Goal: Information Seeking & Learning: Learn about a topic

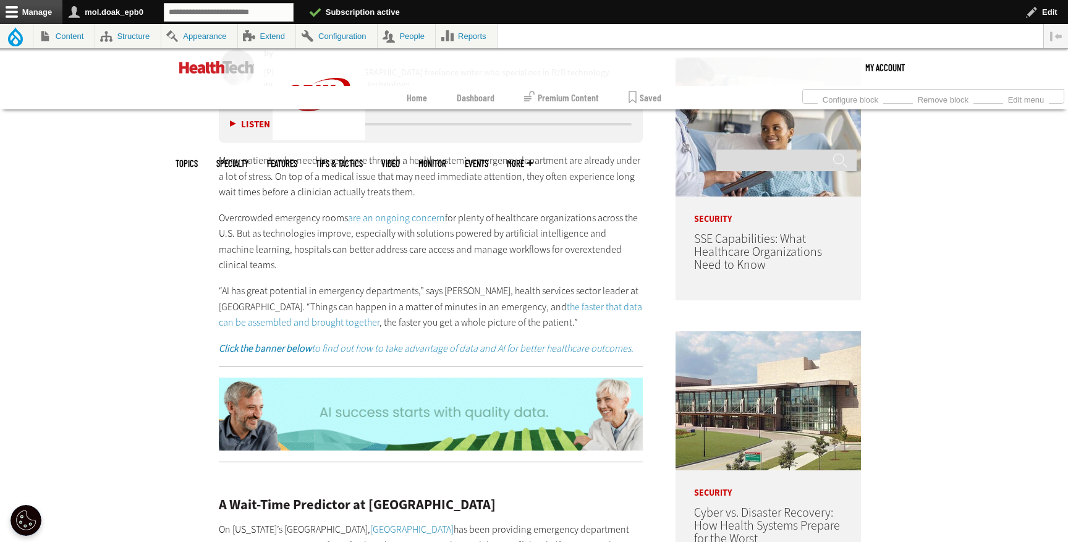
scroll to position [748, 0]
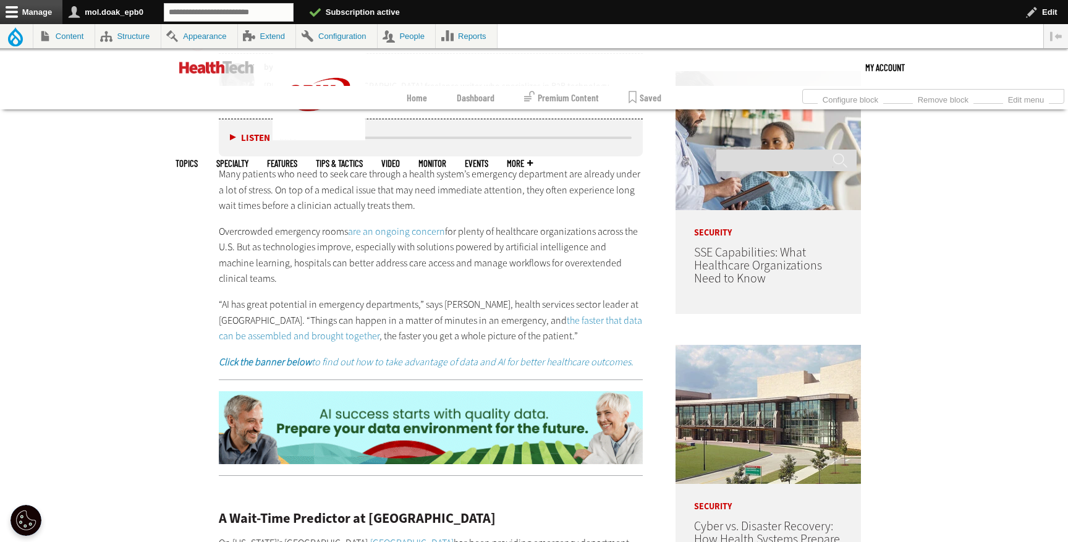
click at [402, 232] on link "are an ongoing concern" at bounding box center [396, 231] width 97 height 13
click at [556, 322] on link "the faster that data can be assembled and brought together" at bounding box center [430, 328] width 423 height 29
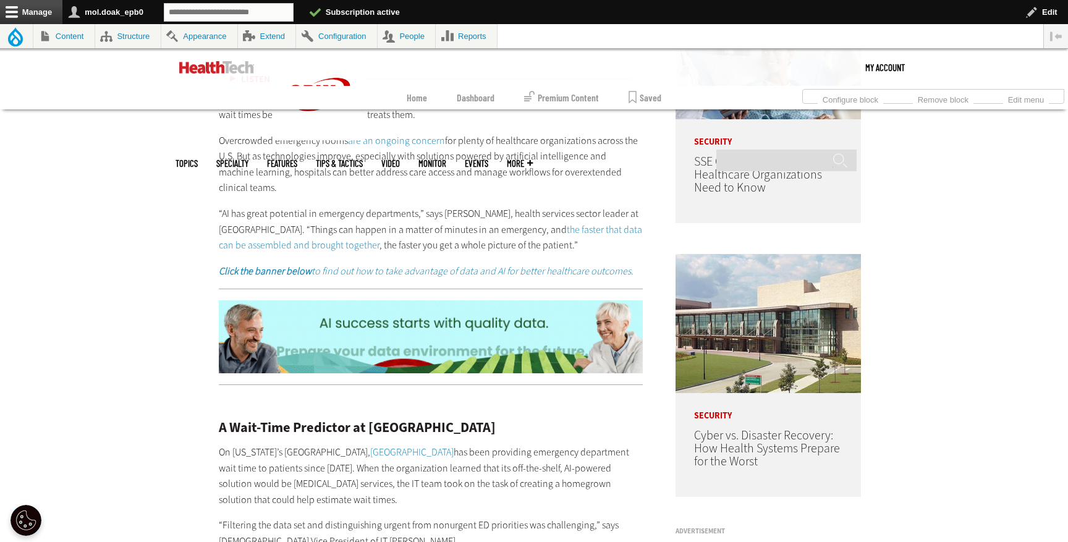
scroll to position [841, 0]
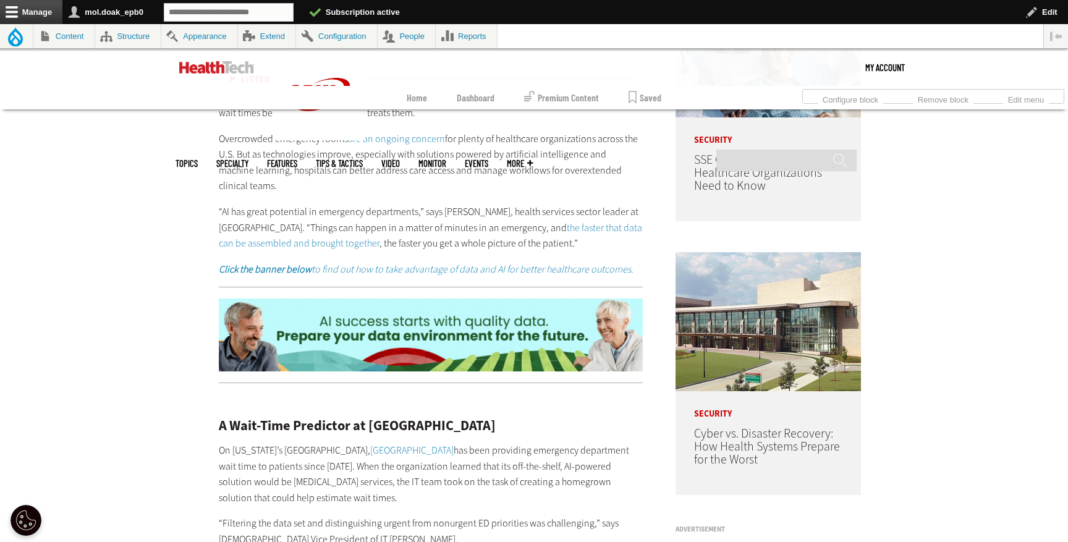
click at [451, 265] on em "Click the banner below to find out how to take advantage of data and AI for bet…" at bounding box center [426, 269] width 415 height 13
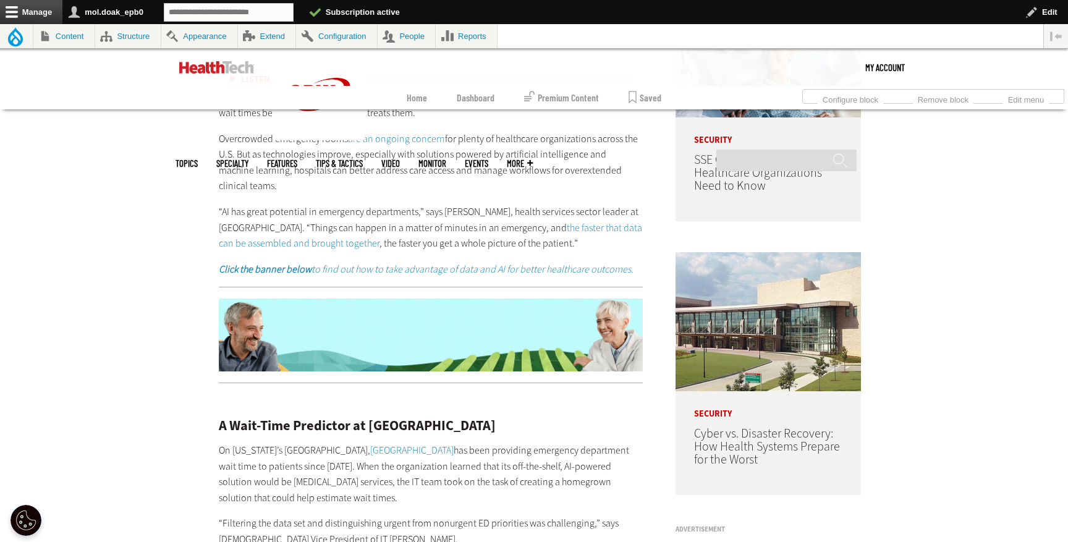
click at [472, 328] on img at bounding box center [431, 335] width 424 height 73
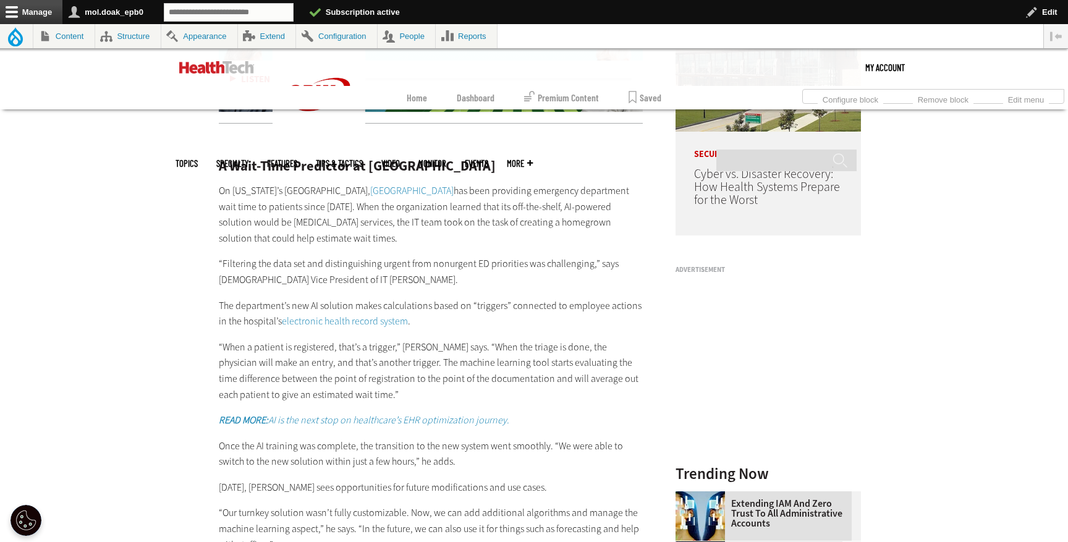
scroll to position [1117, 0]
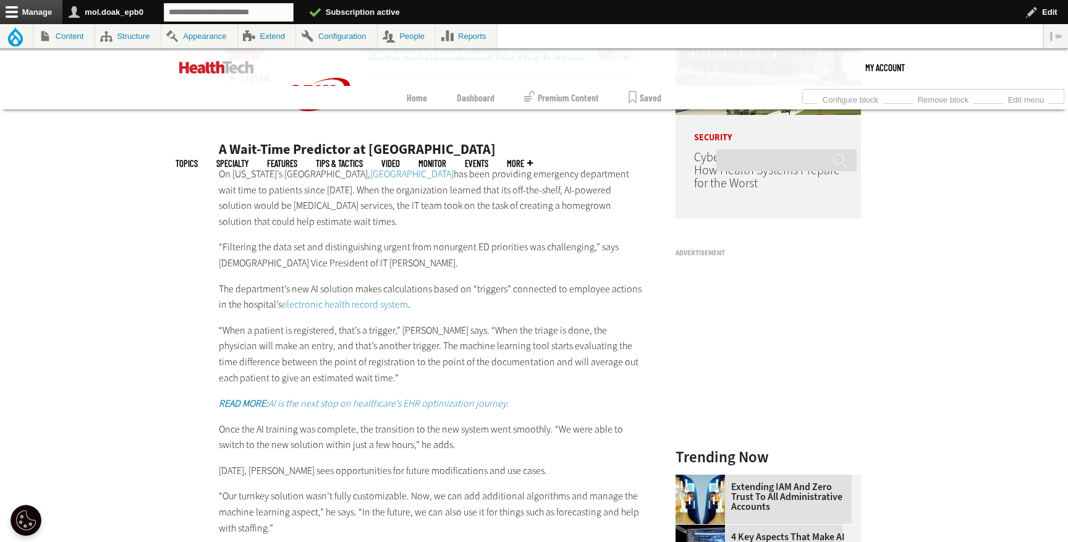
click at [400, 177] on link "Richmond University Medical Center" at bounding box center [411, 173] width 83 height 13
click at [343, 303] on link "electronic health record system" at bounding box center [345, 304] width 126 height 13
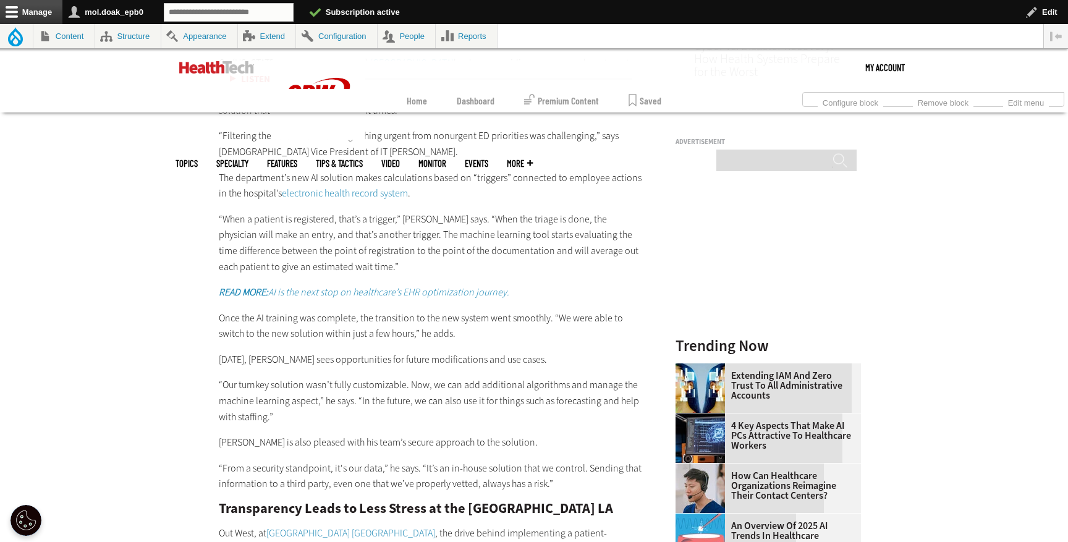
scroll to position [1241, 0]
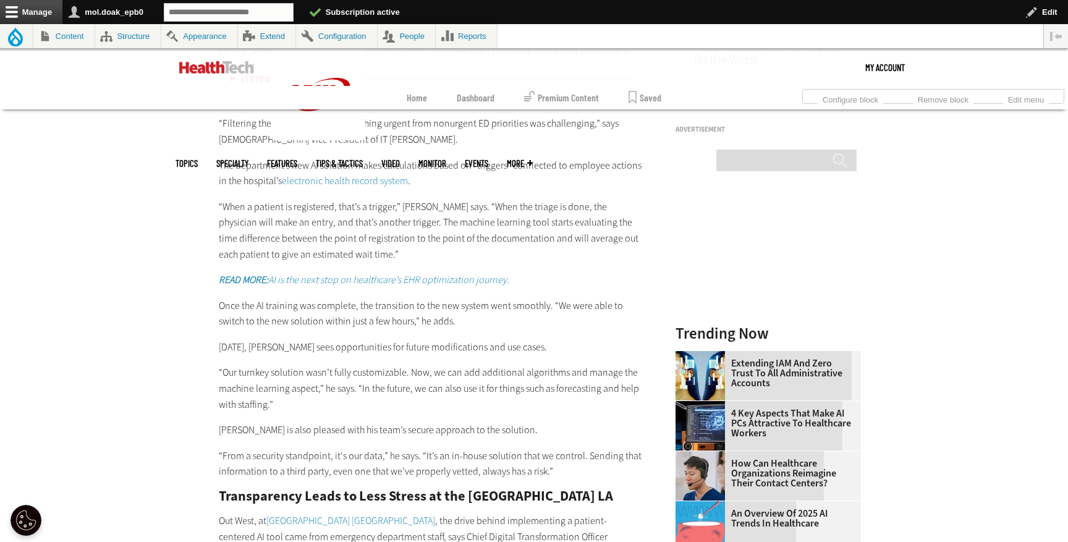
click at [355, 281] on em "READ MORE: AI is the next stop on healthcare’s EHR optimization journey." at bounding box center [364, 279] width 290 height 13
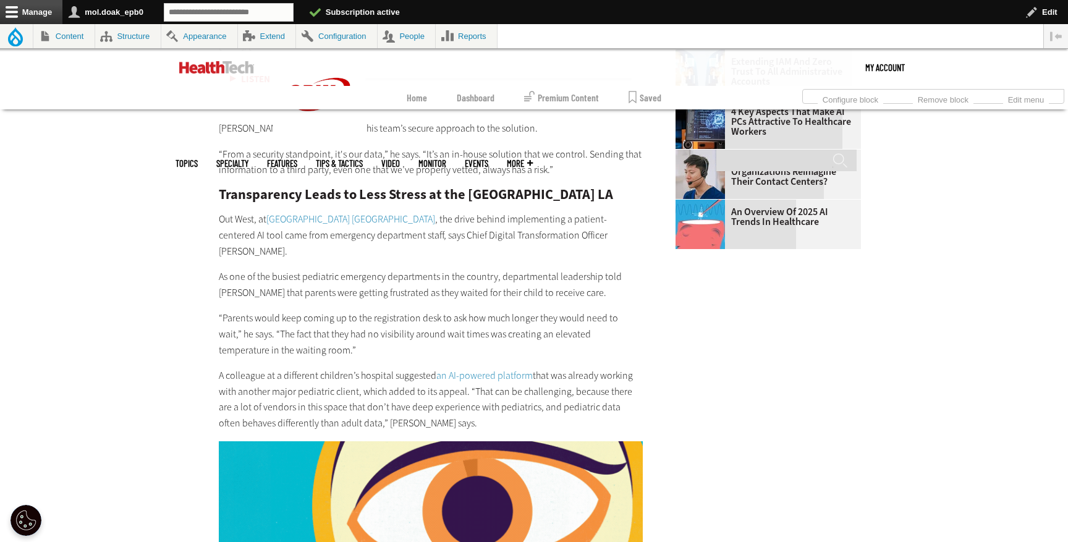
scroll to position [1565, 0]
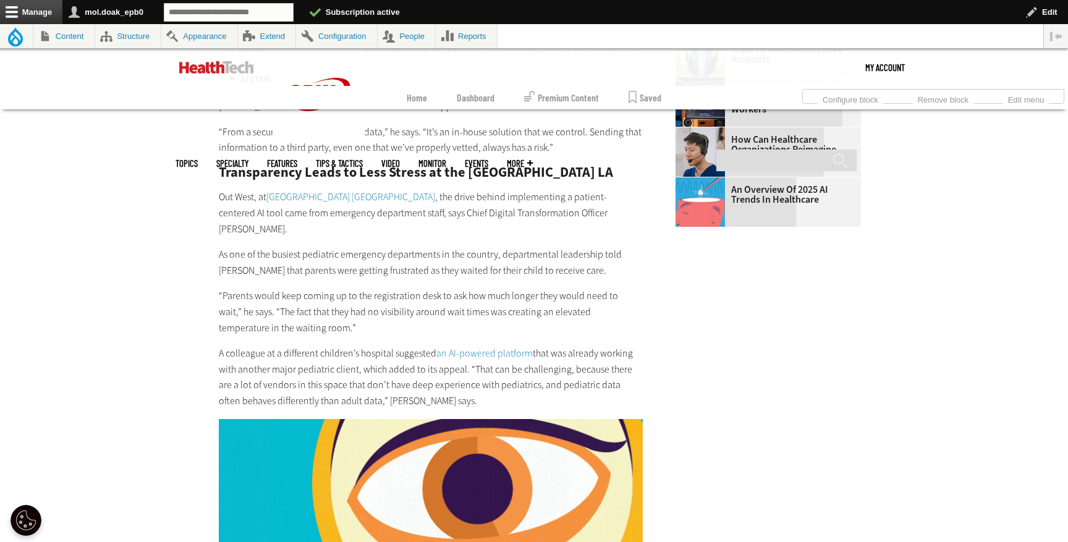
click at [360, 201] on link "[GEOGRAPHIC_DATA] [GEOGRAPHIC_DATA]" at bounding box center [350, 196] width 169 height 13
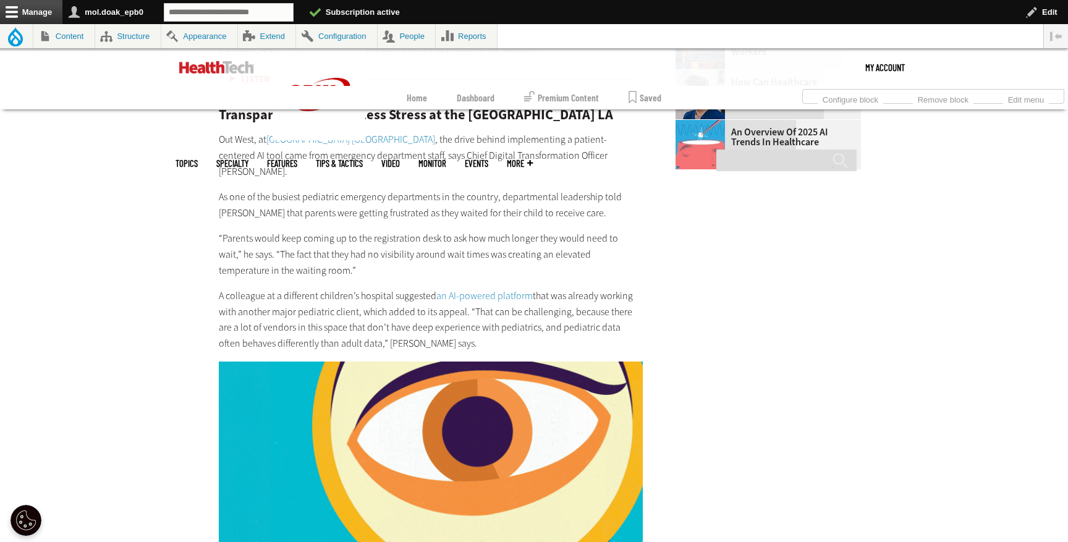
scroll to position [1629, 0]
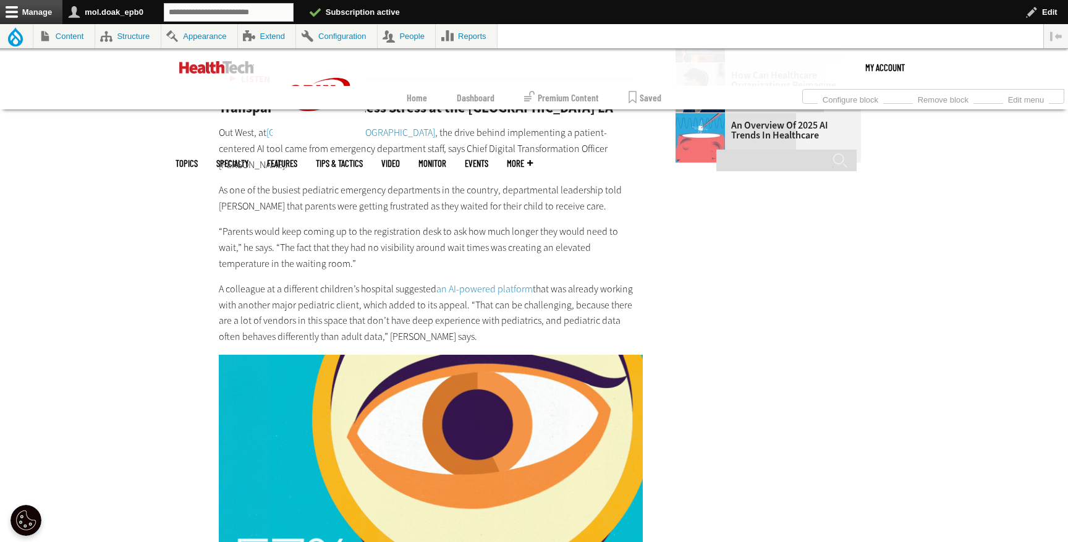
click at [473, 282] on link "an AI-powered platform" at bounding box center [484, 288] width 96 height 13
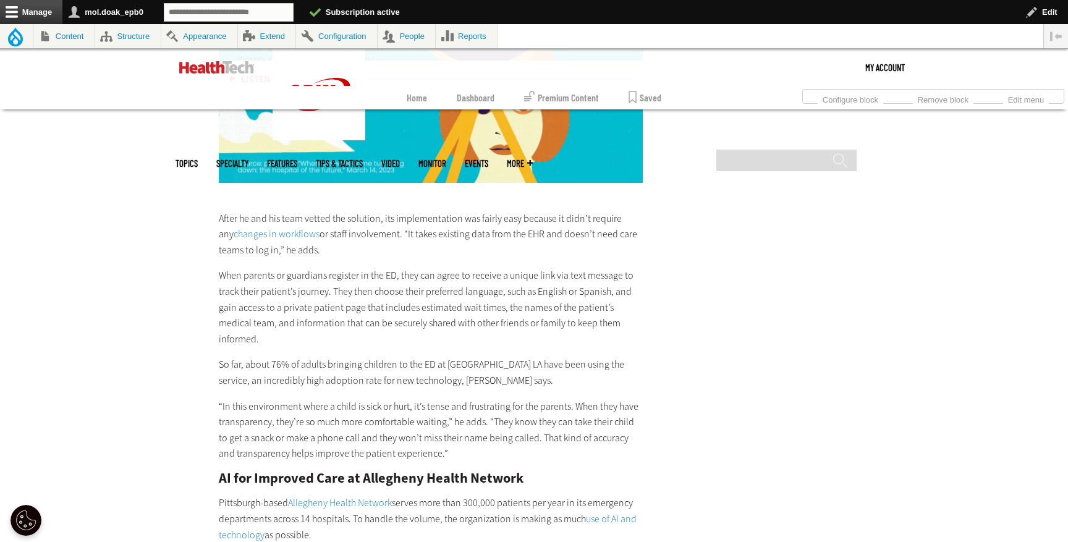
scroll to position [2261, 0]
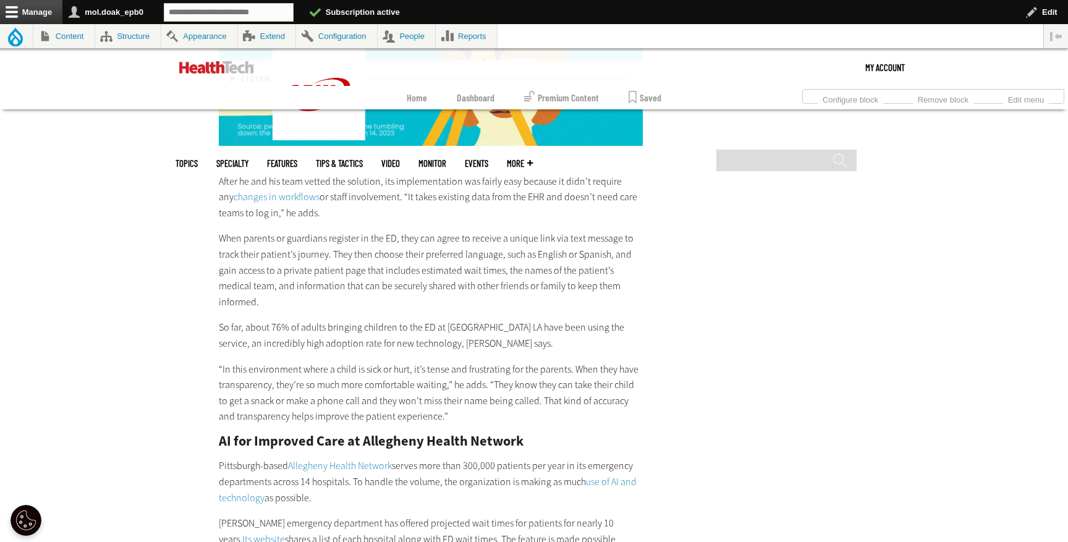
click at [284, 190] on link "changes in workflows" at bounding box center [277, 196] width 86 height 13
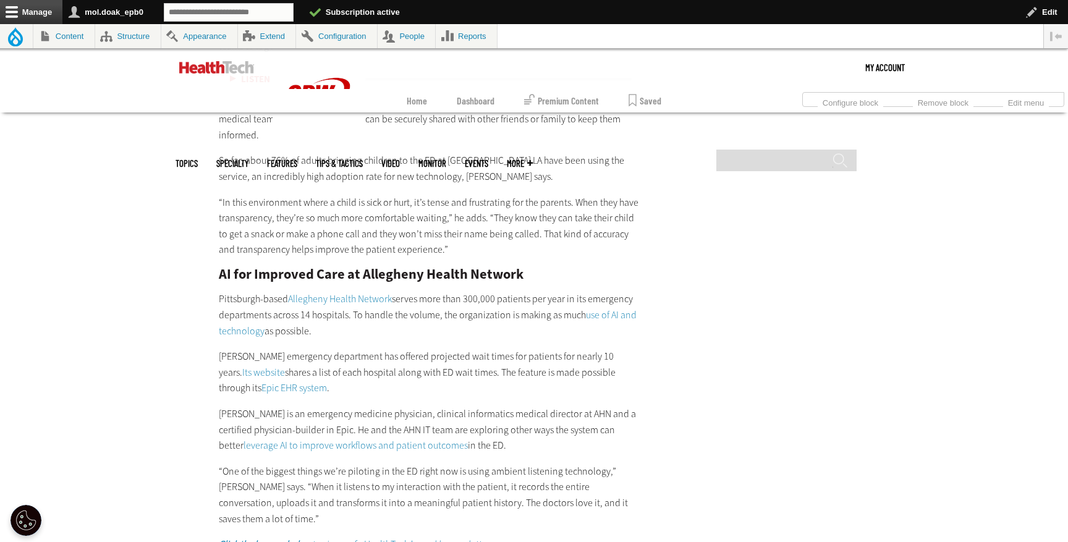
scroll to position [2430, 0]
click at [355, 291] on link "Allegheny Health Network" at bounding box center [340, 297] width 104 height 13
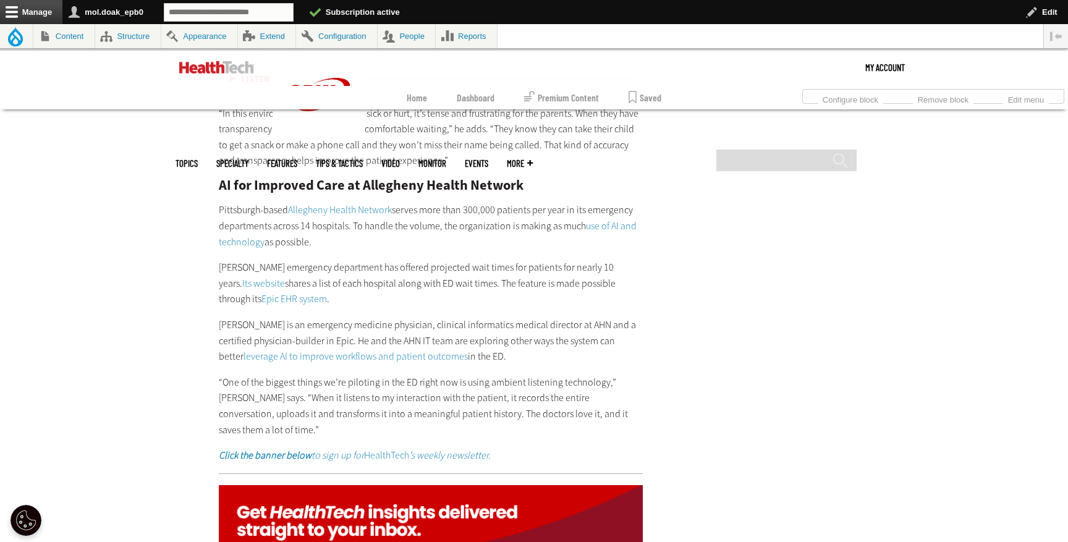
scroll to position [2548, 0]
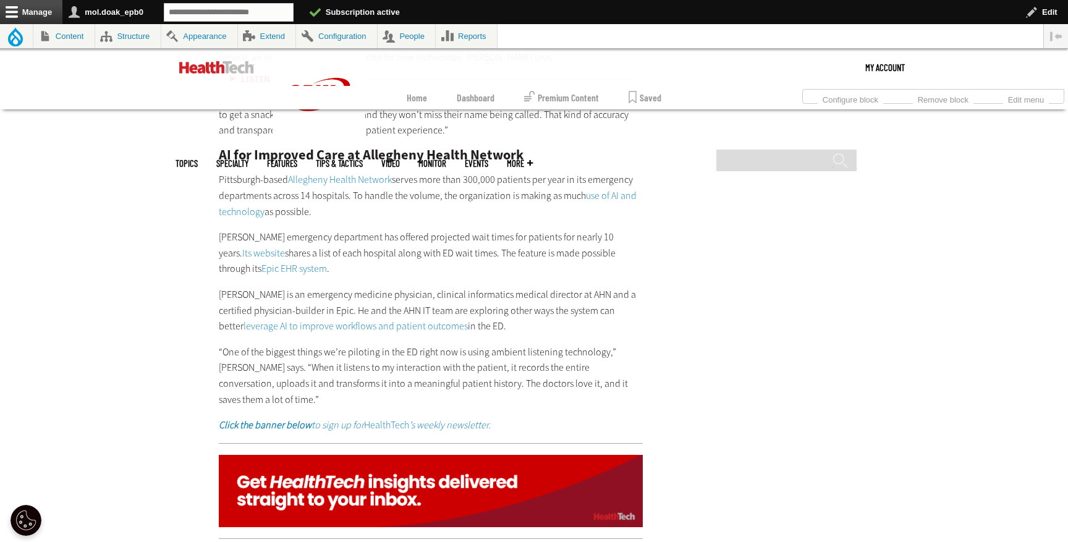
click at [240, 189] on link "use of AI and technology" at bounding box center [428, 203] width 418 height 29
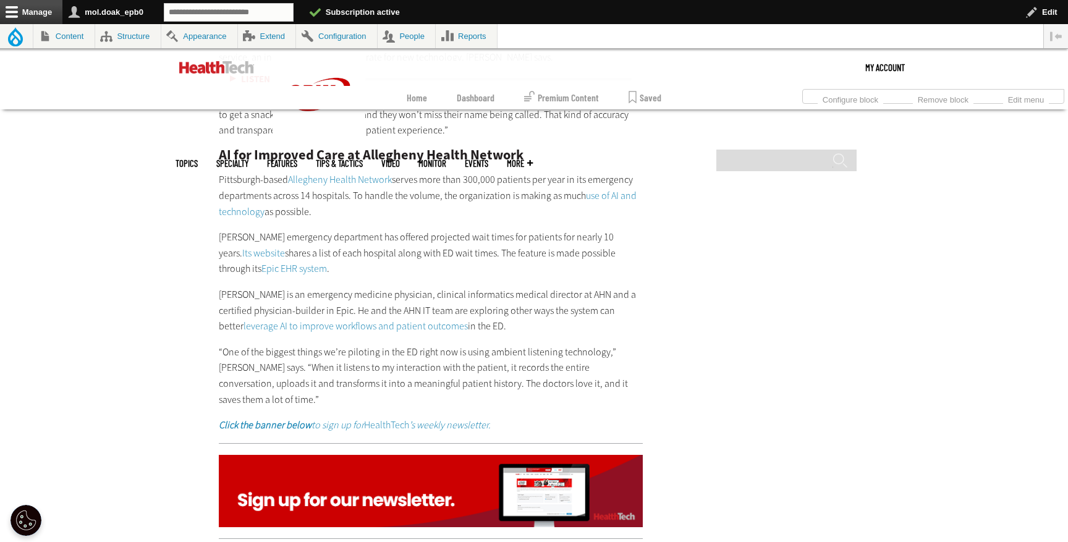
click at [285, 247] on link "Its website" at bounding box center [263, 253] width 43 height 13
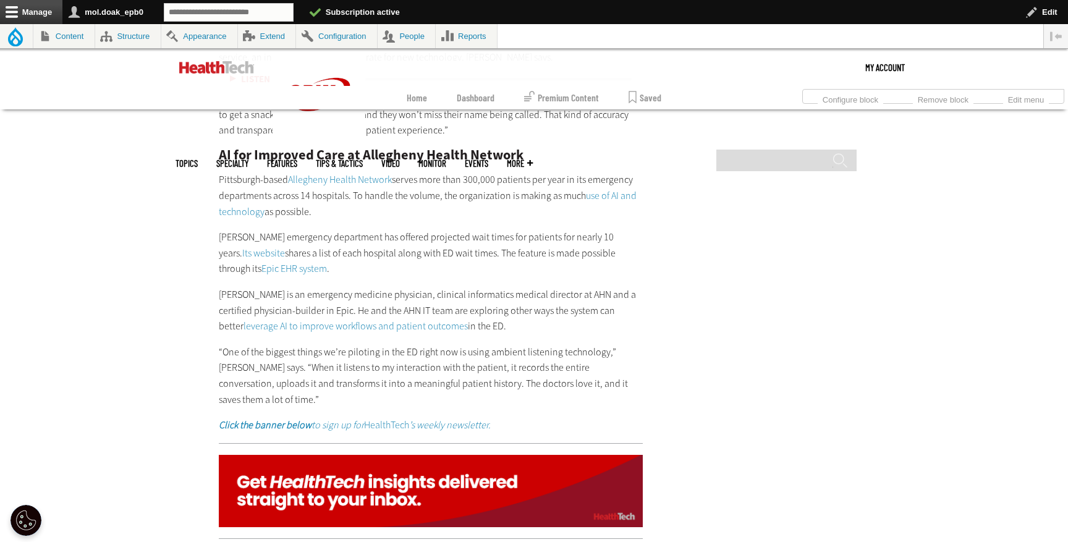
click at [327, 262] on link "Epic EHR system" at bounding box center [294, 268] width 66 height 13
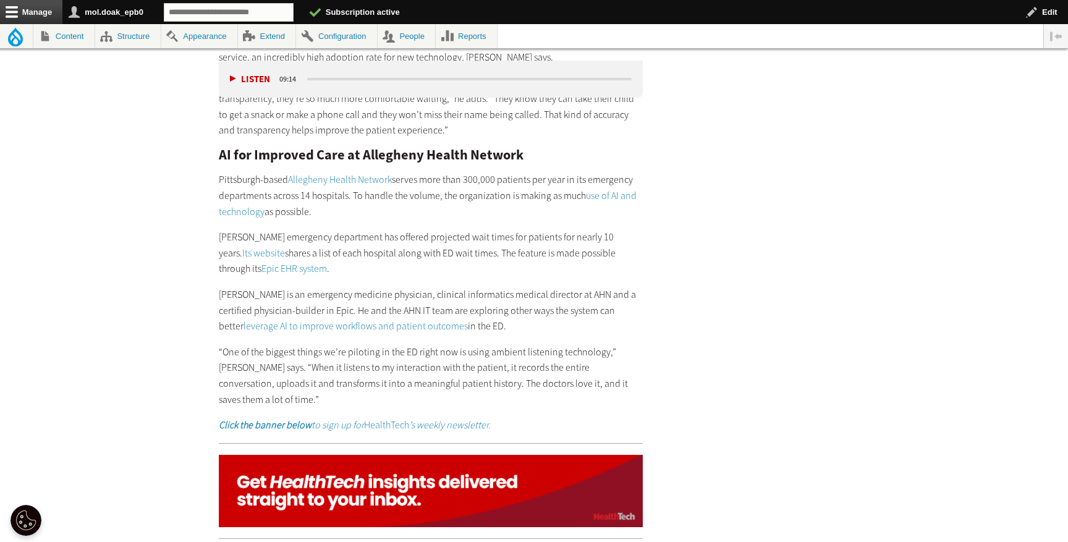
scroll to position [2548, 0]
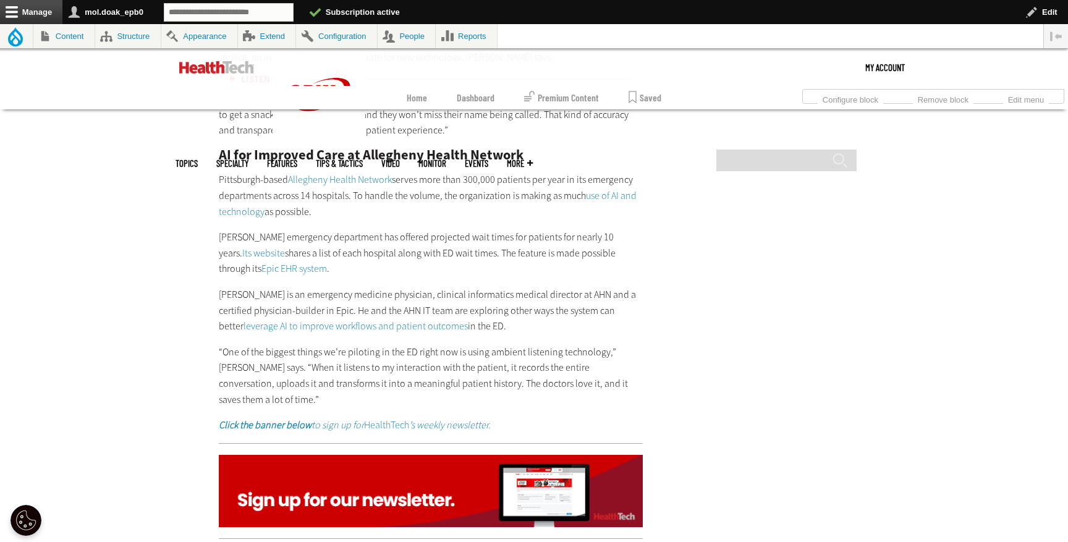
click at [341, 320] on link "leverage AI to improve workflows and patient outcomes" at bounding box center [356, 326] width 224 height 13
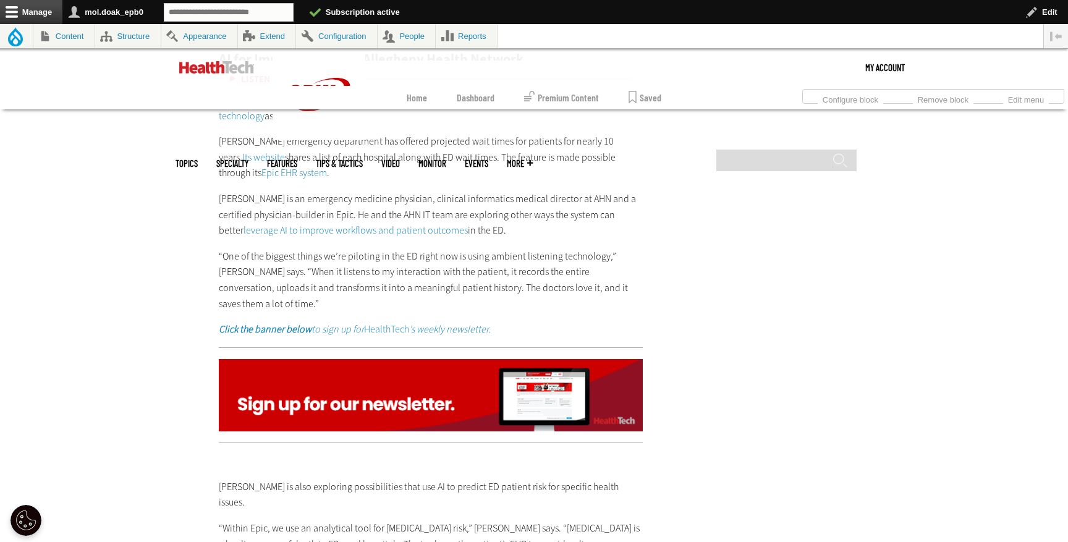
scroll to position [2652, 0]
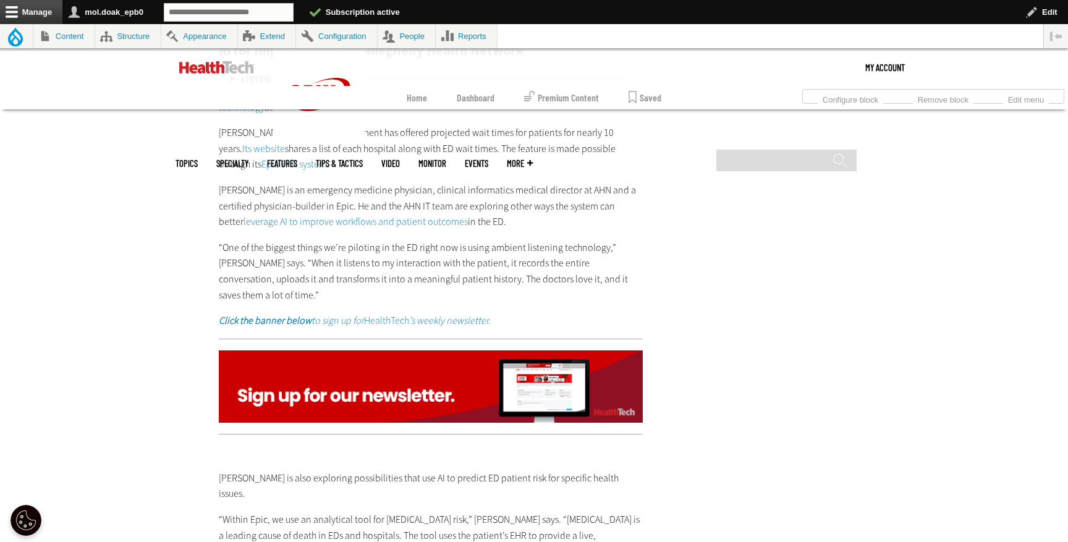
click at [396, 215] on link "leverage AI to improve workflows and patient outcomes" at bounding box center [356, 221] width 224 height 13
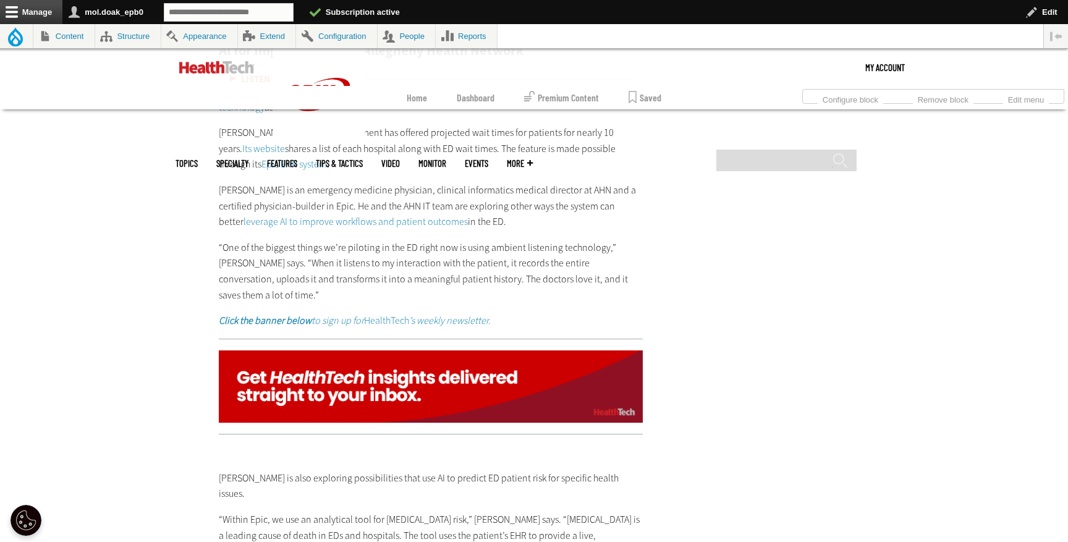
click at [342, 314] on em "Click the banner below to sign up for" at bounding box center [291, 320] width 145 height 13
click at [352, 350] on img at bounding box center [431, 386] width 424 height 73
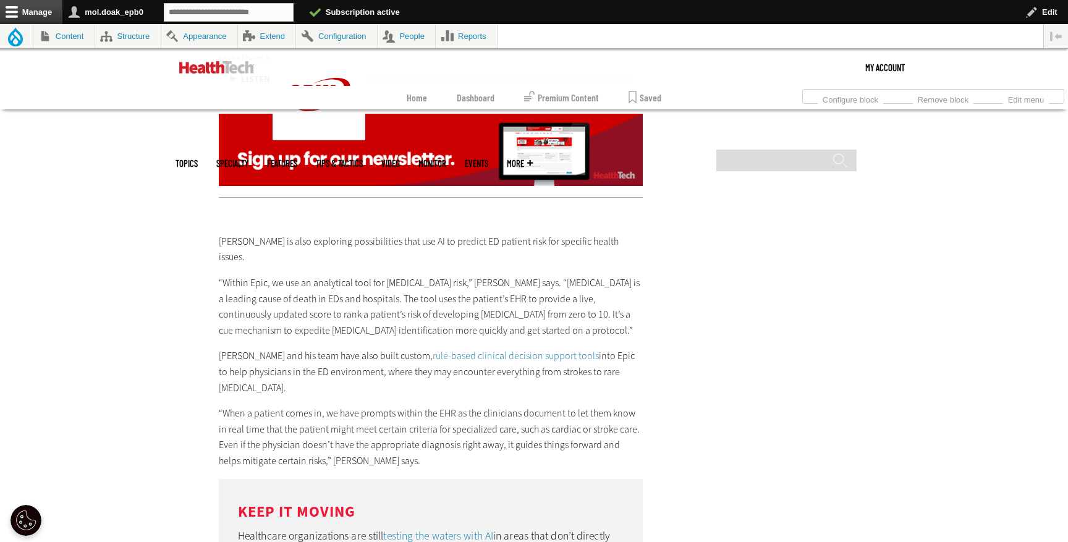
scroll to position [2893, 0]
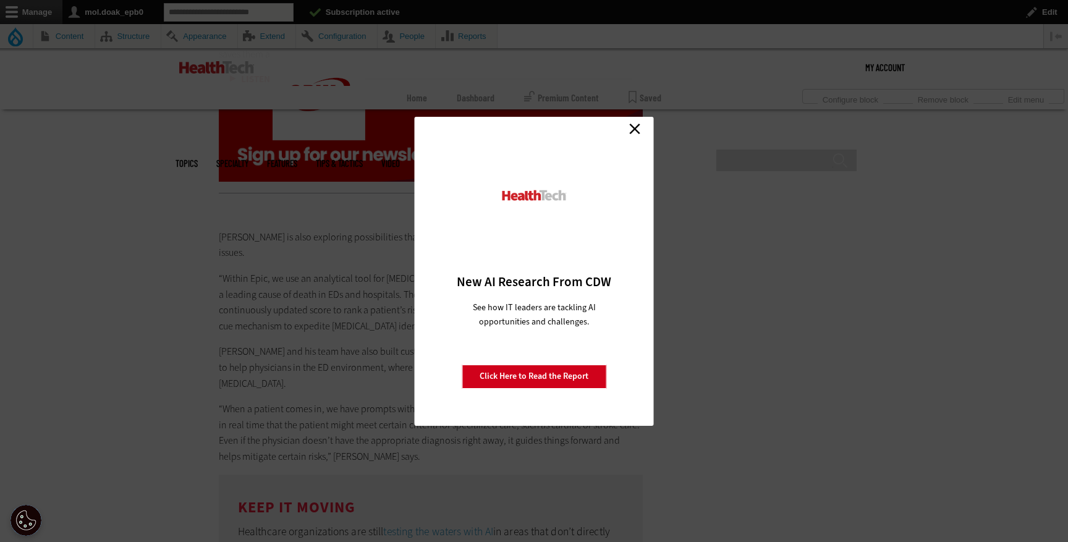
click at [634, 127] on link "Close" at bounding box center [634, 129] width 19 height 19
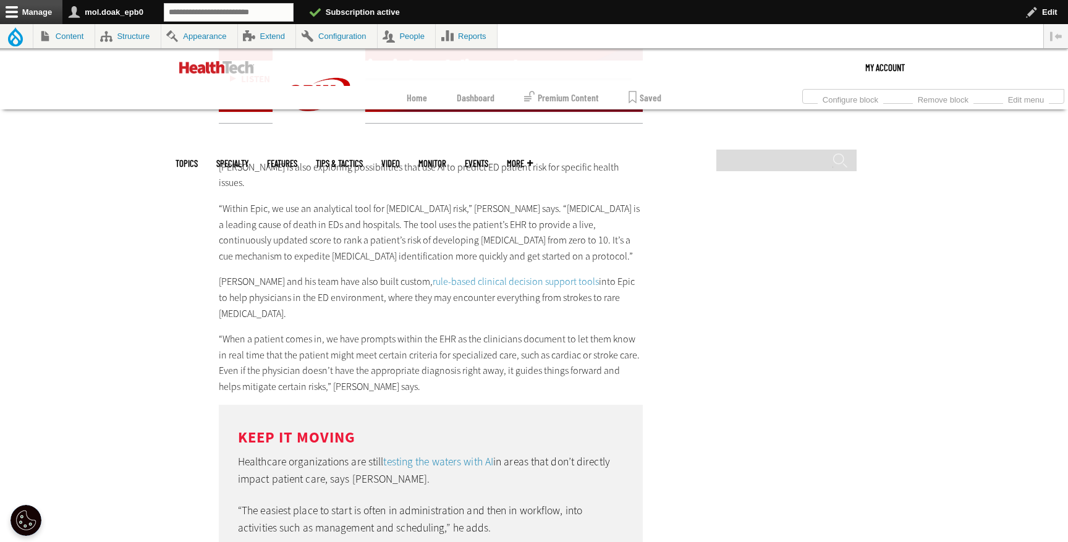
scroll to position [2966, 0]
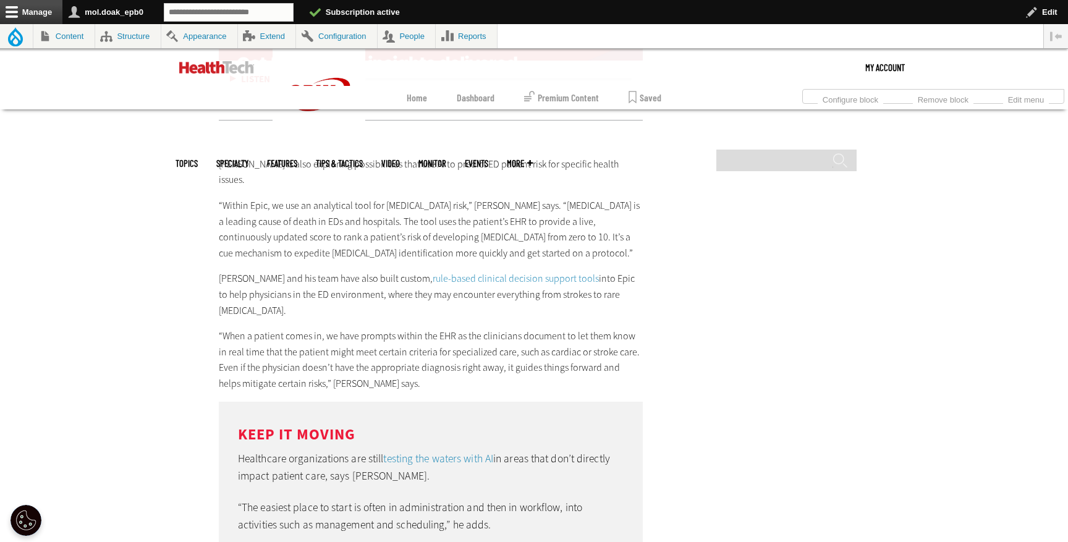
click at [481, 272] on link "rule-based clinical decision support tools" at bounding box center [516, 278] width 166 height 13
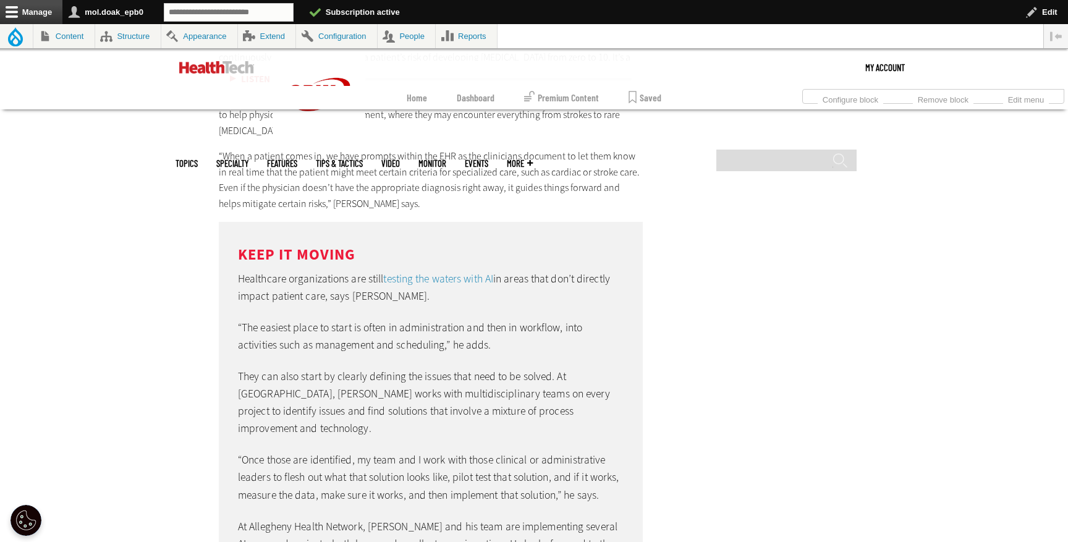
scroll to position [3148, 0]
click at [446, 269] on link "testing the waters with AI" at bounding box center [438, 276] width 110 height 15
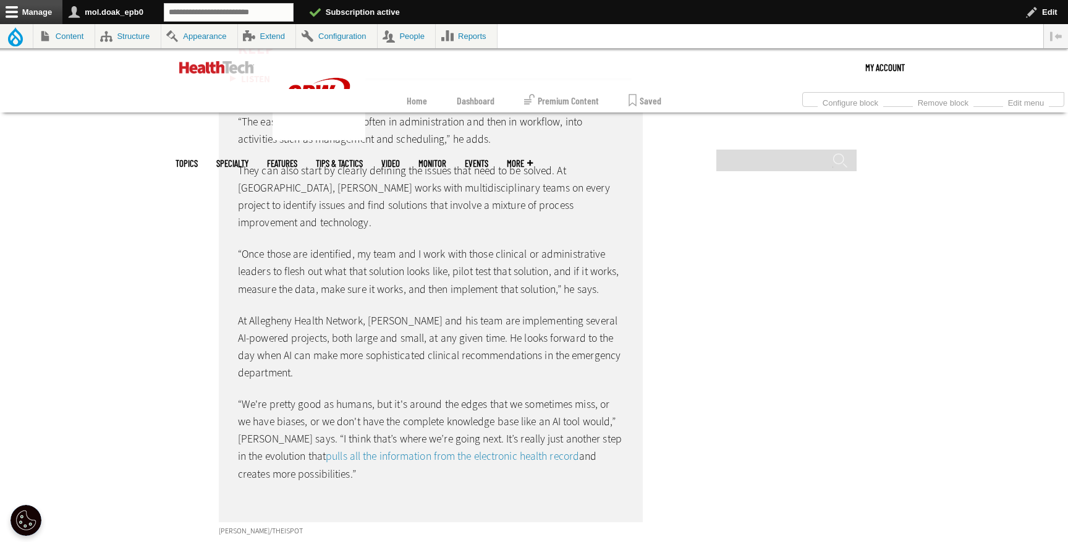
scroll to position [3357, 0]
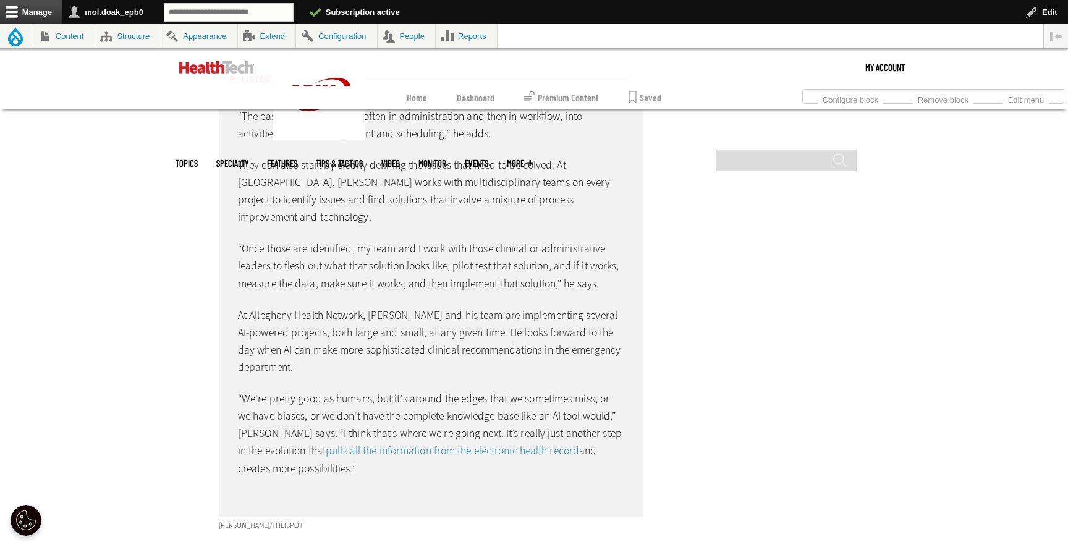
click at [477, 443] on link "pulls all the information from the electronic health record" at bounding box center [452, 450] width 253 height 15
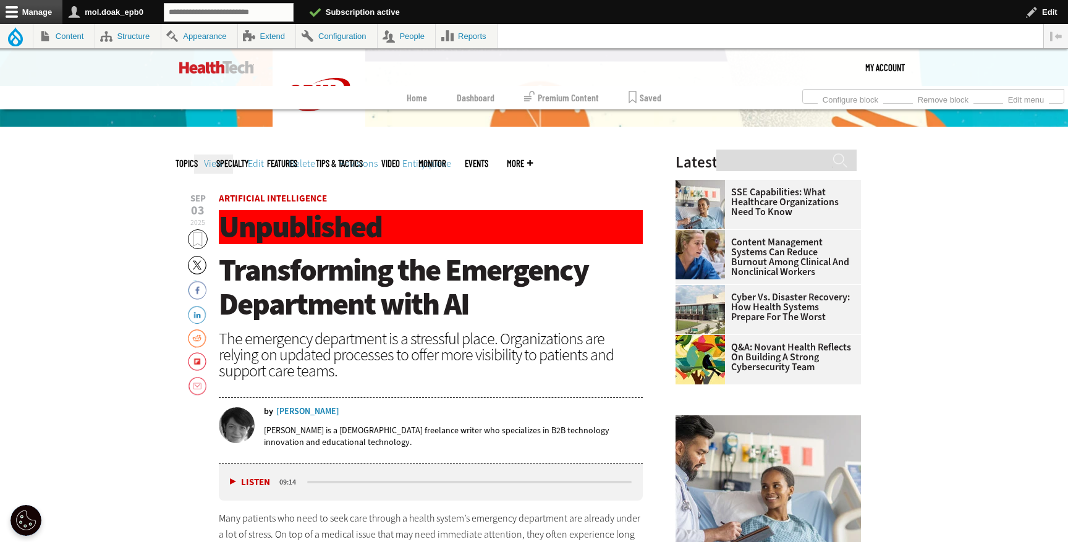
scroll to position [392, 0]
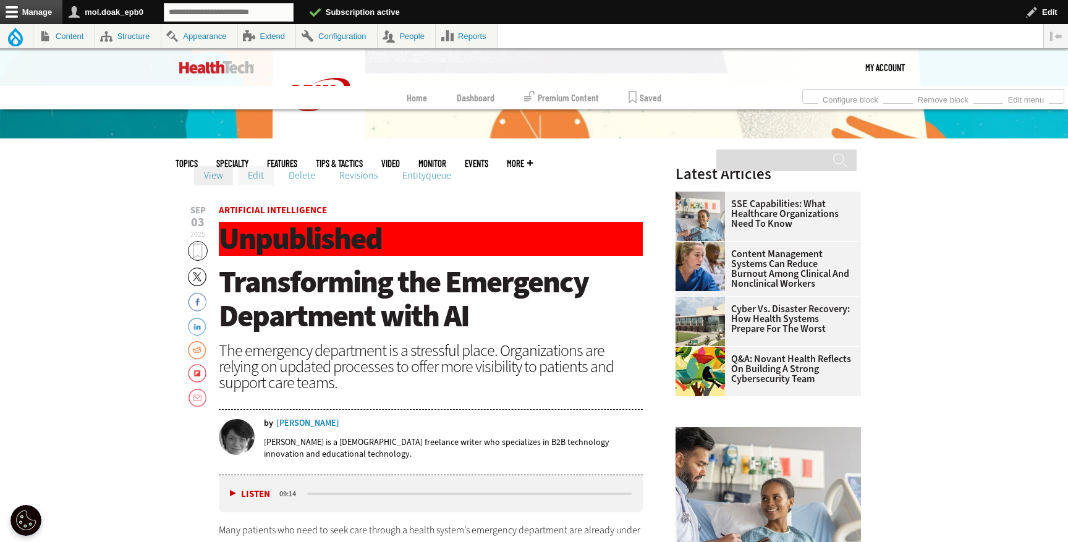
click at [245, 170] on link "Edit" at bounding box center [256, 175] width 36 height 19
